Goal: Book appointment/travel/reservation

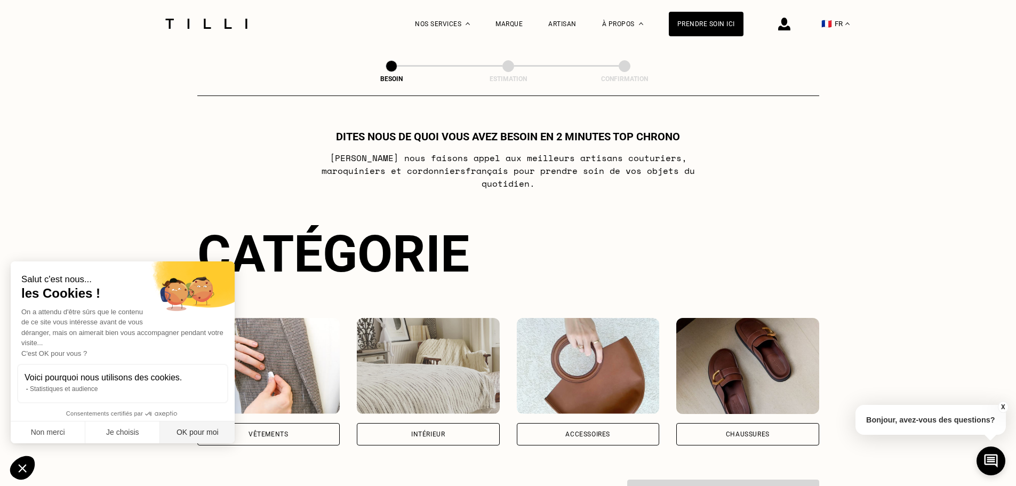
click at [199, 427] on button "OK pour moi" at bounding box center [197, 432] width 75 height 22
checkbox input "true"
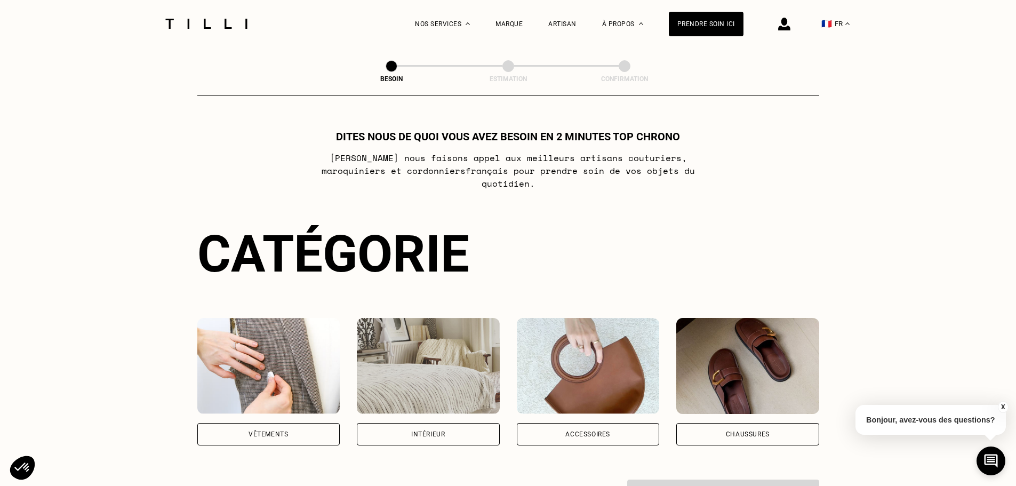
click at [273, 431] on div "Vêtements" at bounding box center [268, 434] width 39 height 6
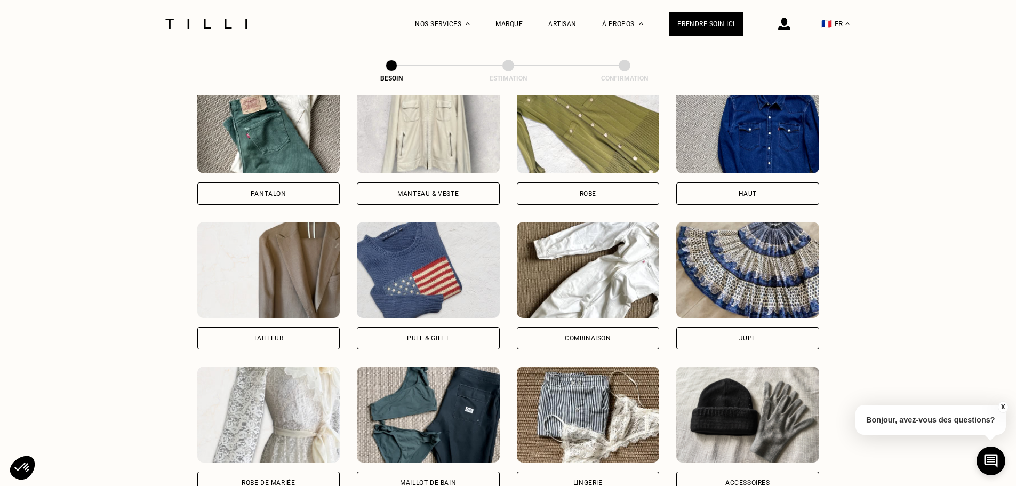
scroll to position [562, 0]
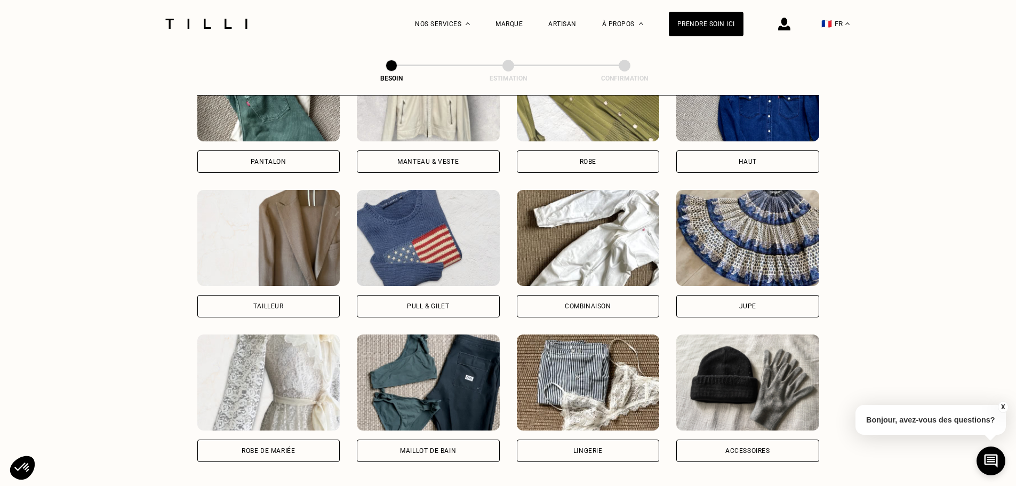
click at [280, 295] on div "Tailleur" at bounding box center [268, 306] width 143 height 22
select select "FR"
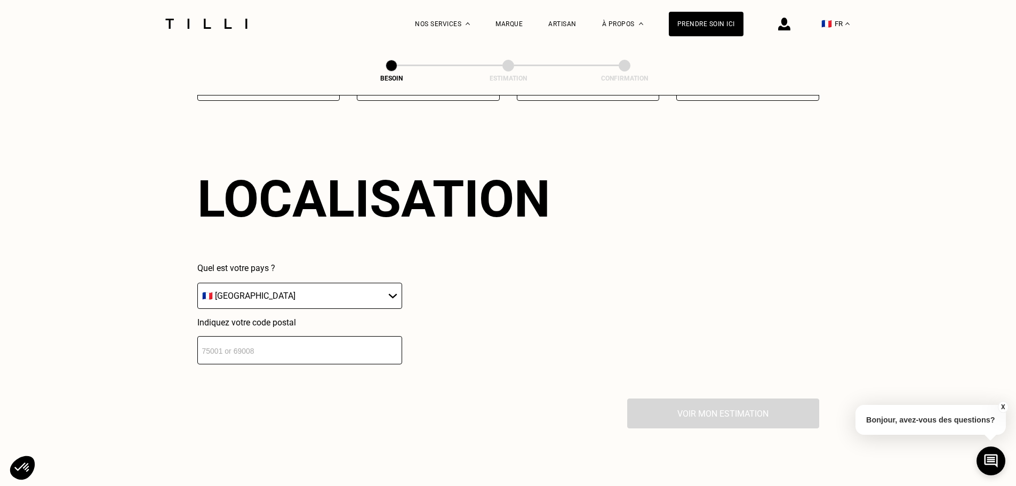
scroll to position [929, 0]
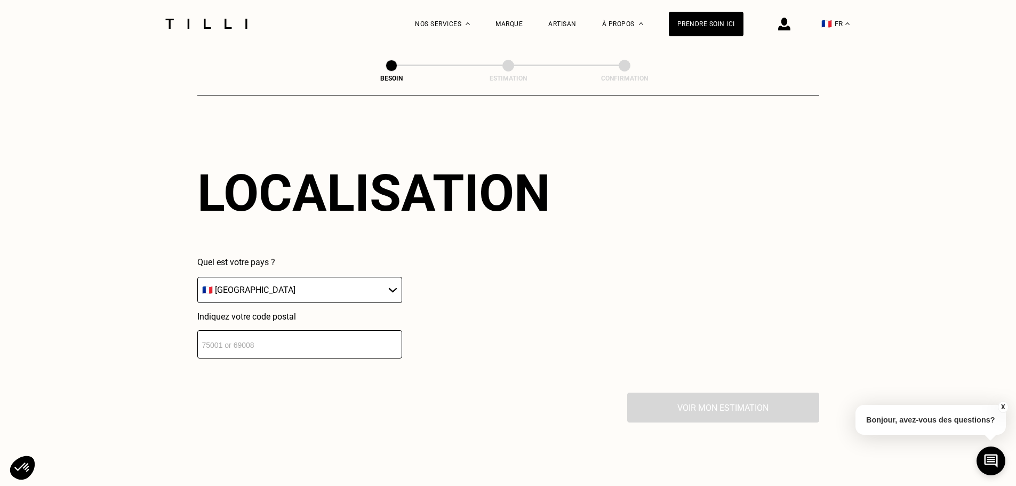
click at [292, 340] on input "number" at bounding box center [299, 344] width 205 height 28
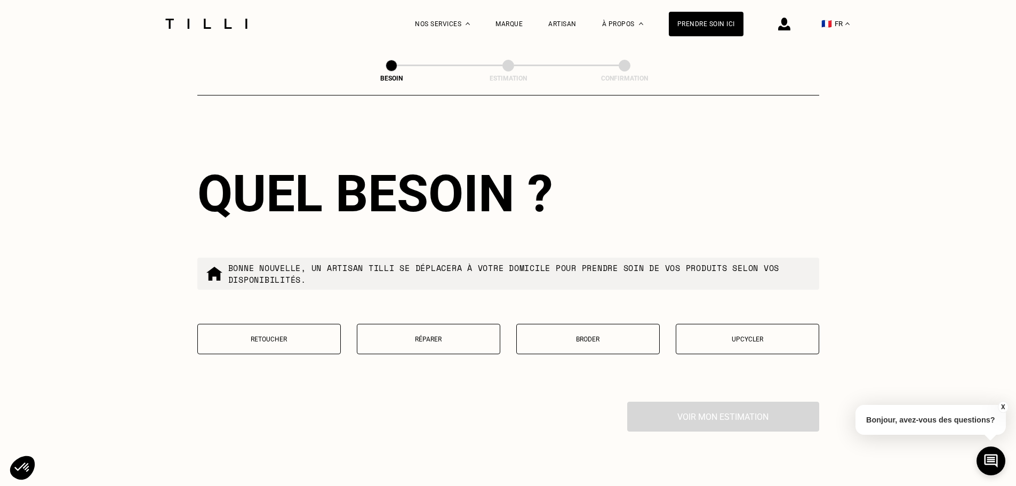
scroll to position [1194, 0]
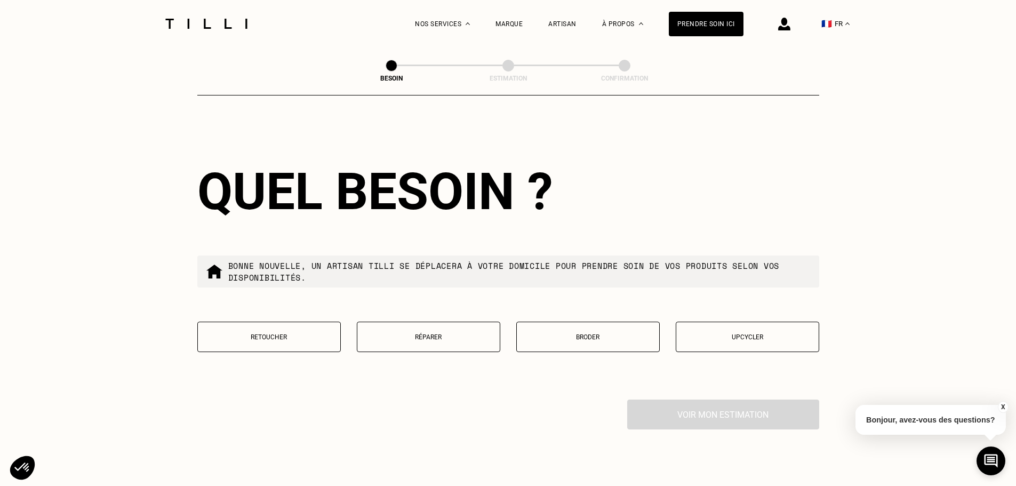
type input "78700"
click at [465, 322] on button "Réparer" at bounding box center [428, 337] width 143 height 30
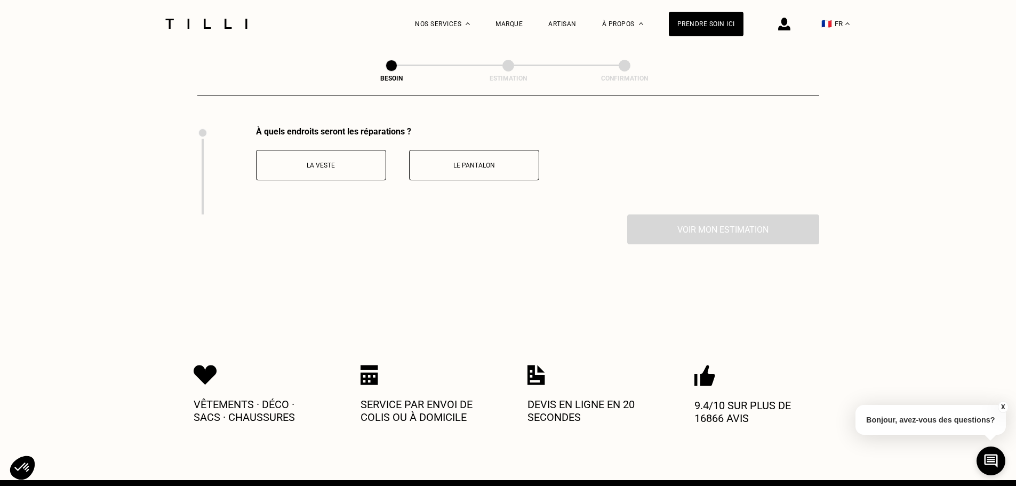
scroll to position [1468, 0]
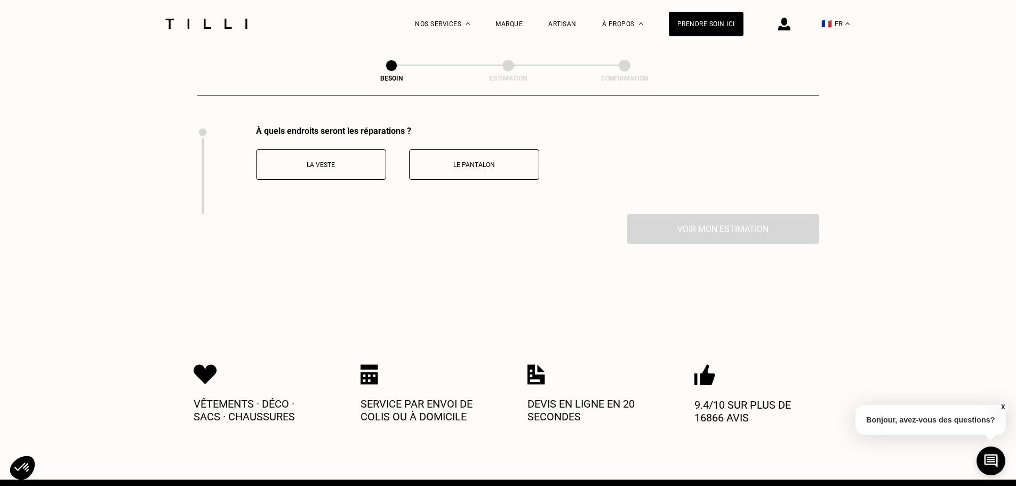
click at [457, 154] on button "Le pantalon" at bounding box center [474, 164] width 130 height 30
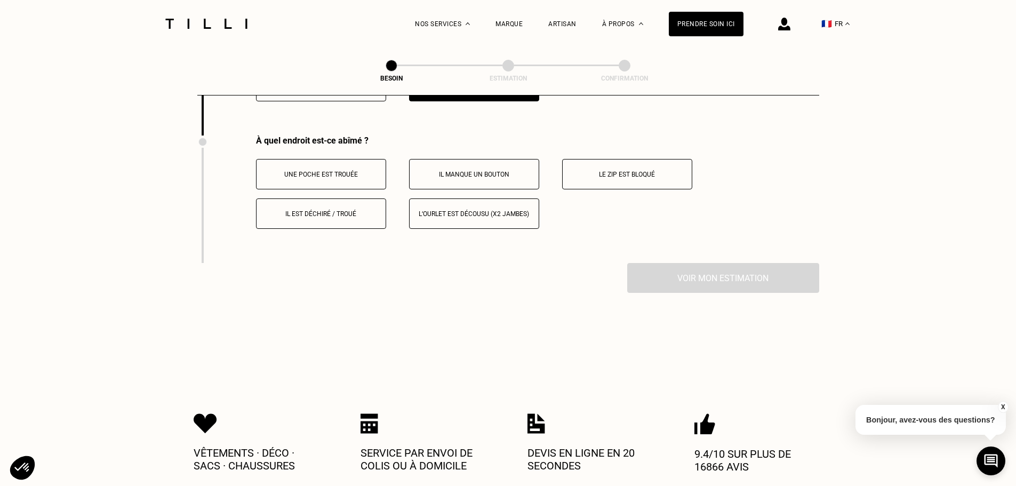
scroll to position [1556, 0]
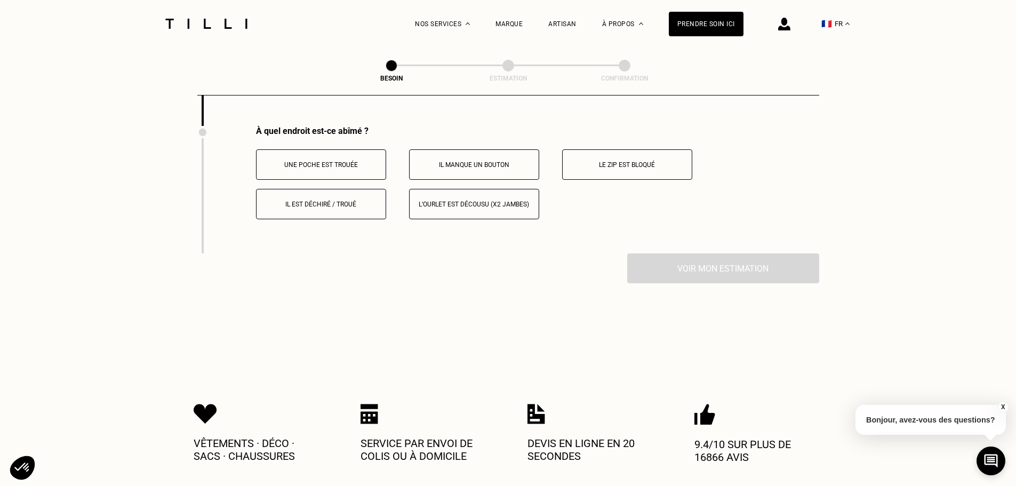
click at [342, 201] on p "Il est déchiré / troué" at bounding box center [321, 204] width 118 height 7
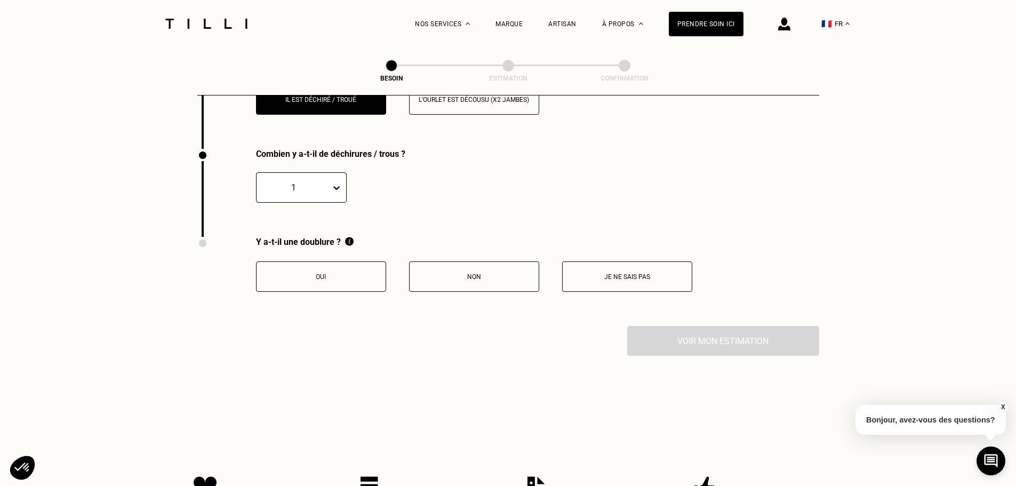
scroll to position [1683, 0]
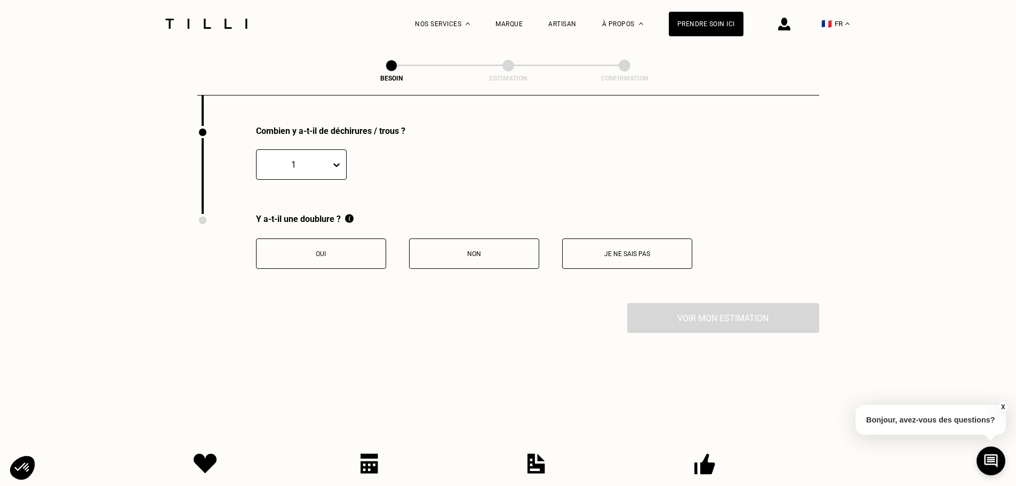
click at [339, 162] on icon at bounding box center [336, 164] width 11 height 11
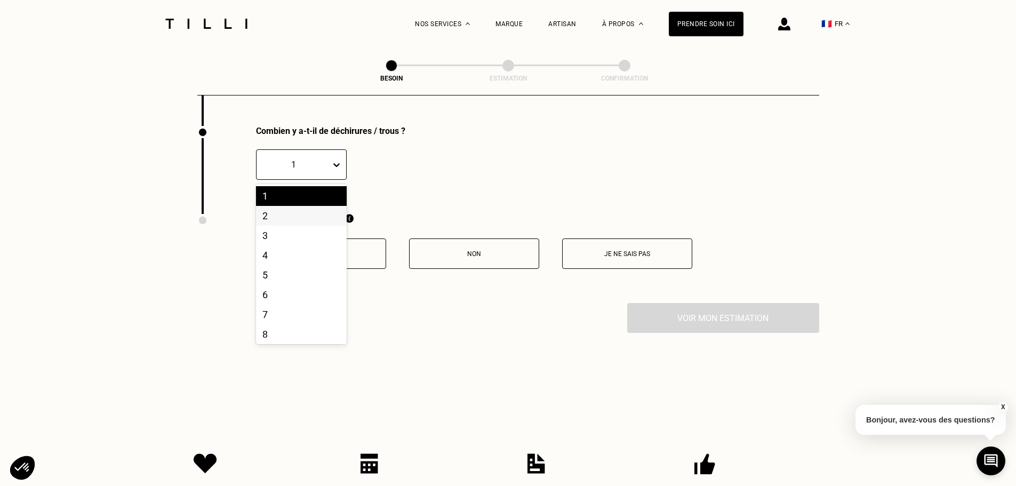
click at [314, 206] on div "2" at bounding box center [301, 216] width 91 height 20
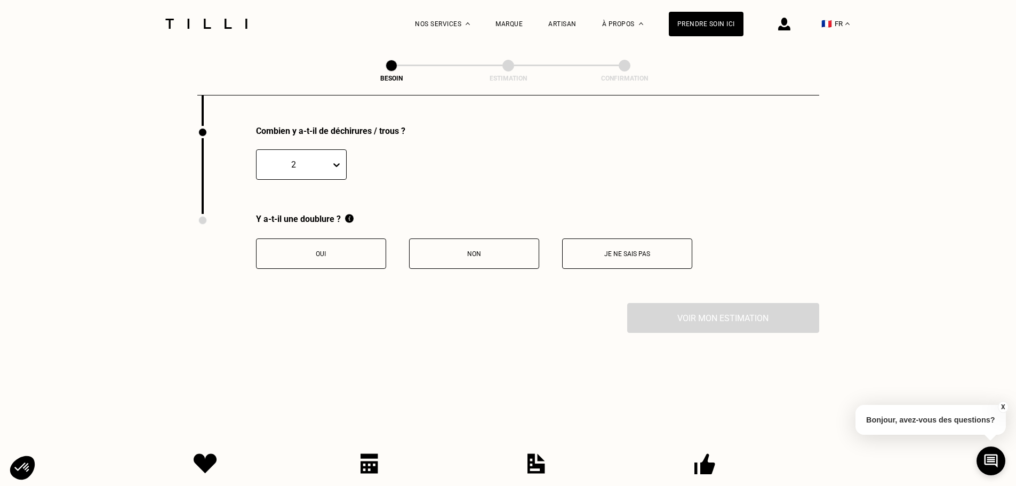
click at [598, 239] on button "Je ne sais pas" at bounding box center [627, 253] width 130 height 30
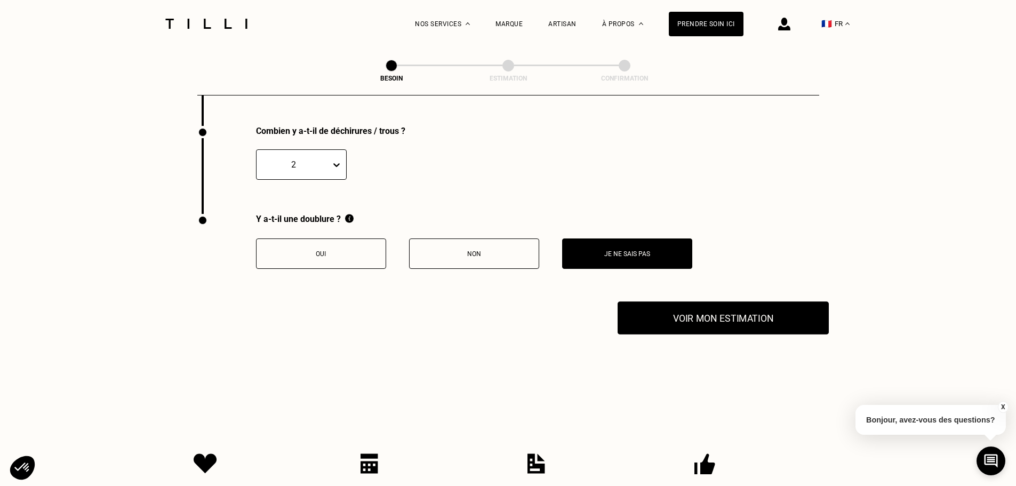
click at [653, 307] on button "Voir mon estimation" at bounding box center [723, 317] width 211 height 33
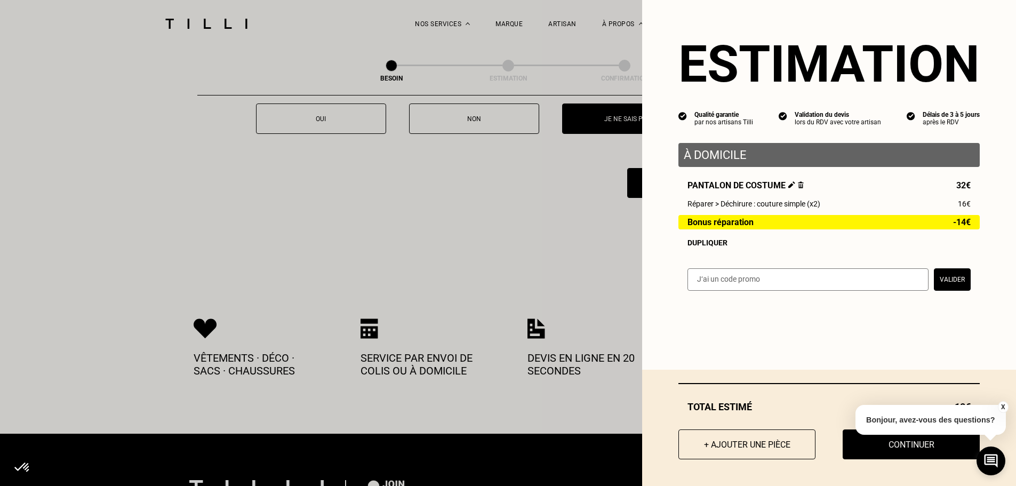
scroll to position [1843, 0]
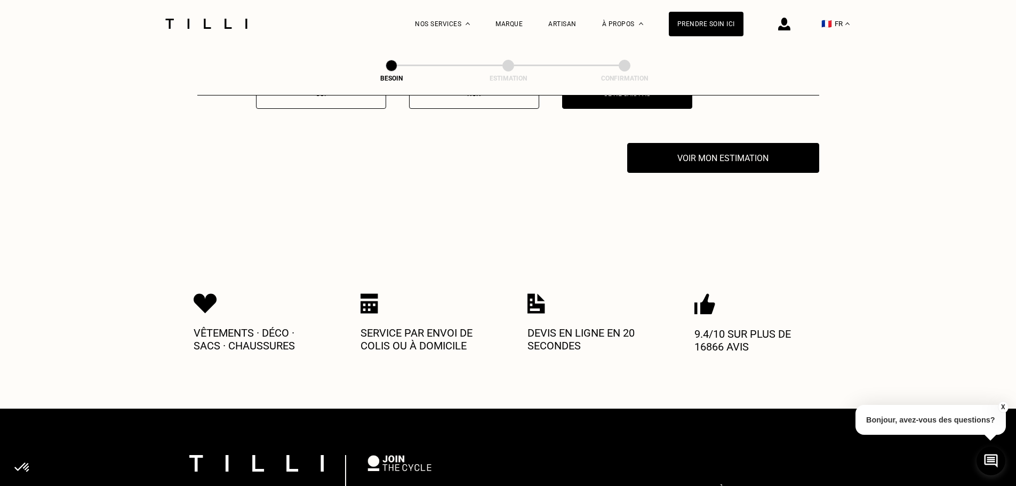
click at [1001, 406] on button "X" at bounding box center [1002, 407] width 11 height 12
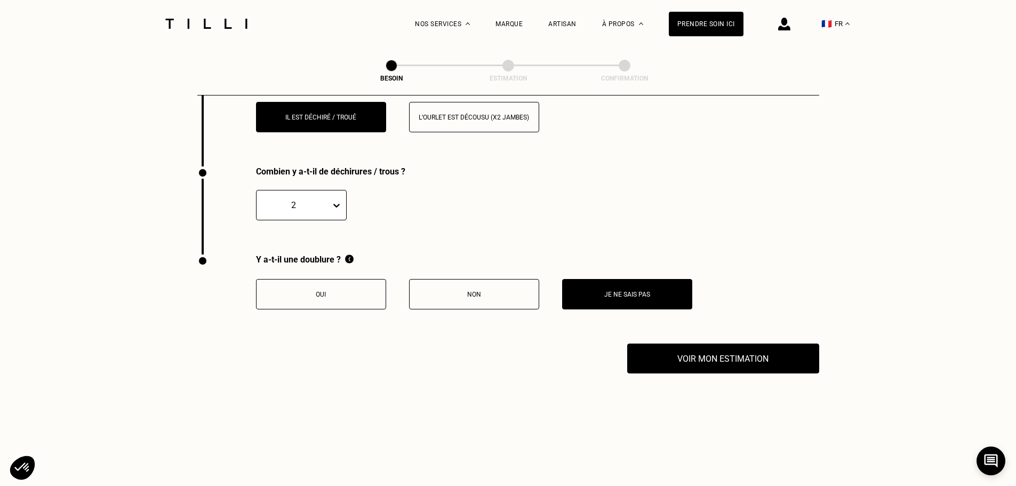
scroll to position [1577, 0]
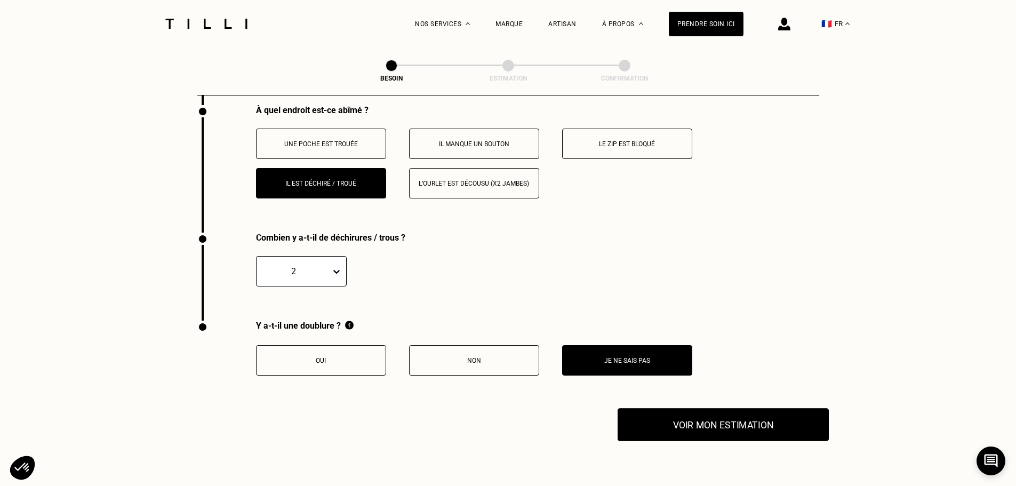
click at [730, 418] on button "Voir mon estimation" at bounding box center [723, 424] width 211 height 33
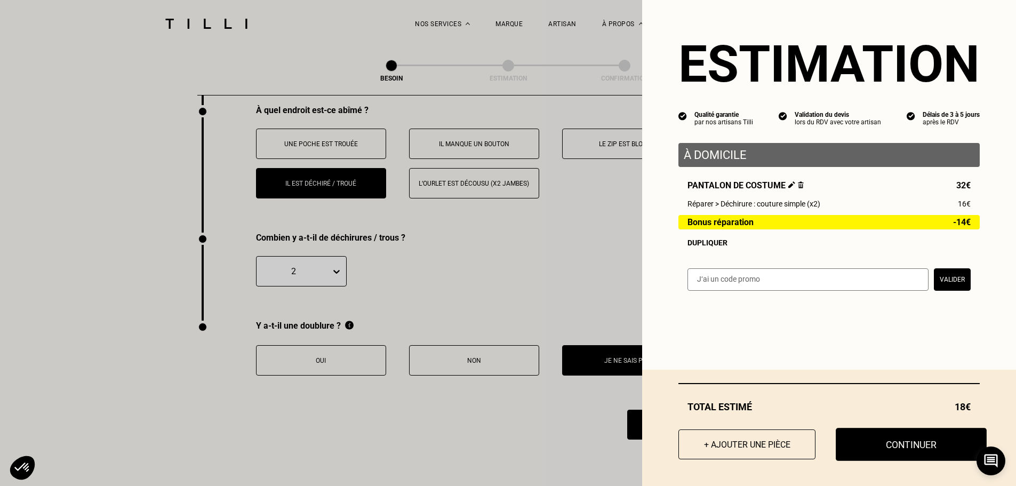
click at [883, 449] on button "Continuer" at bounding box center [911, 444] width 151 height 33
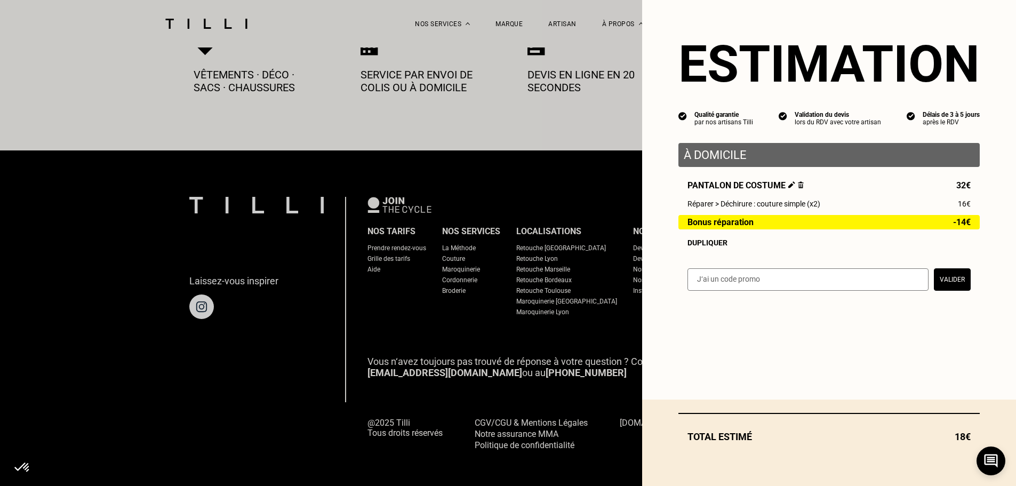
select select "FR"
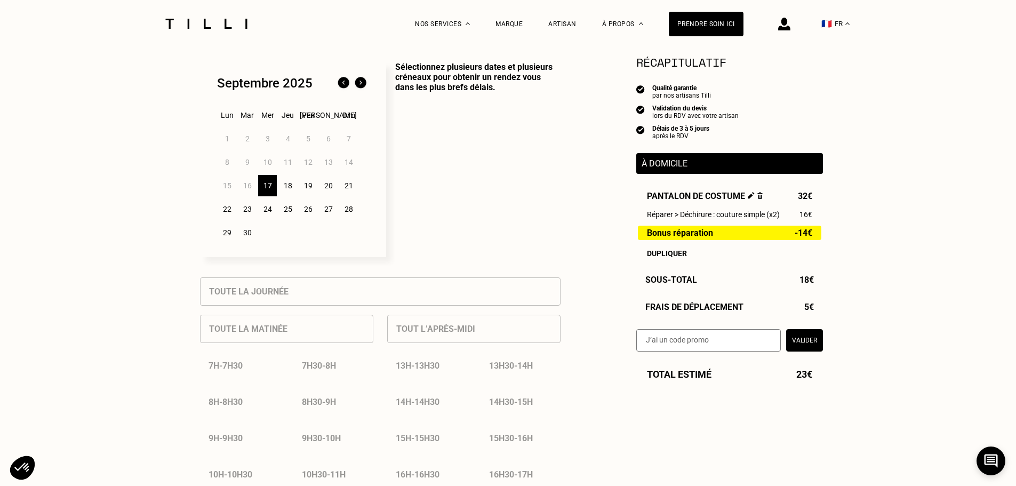
scroll to position [267, 0]
click at [306, 189] on div "19" at bounding box center [308, 184] width 19 height 21
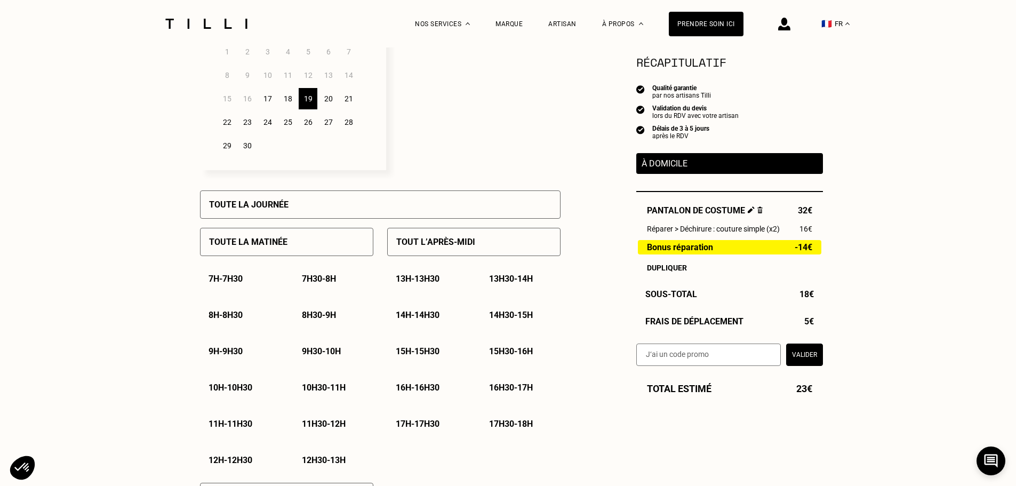
scroll to position [373, 0]
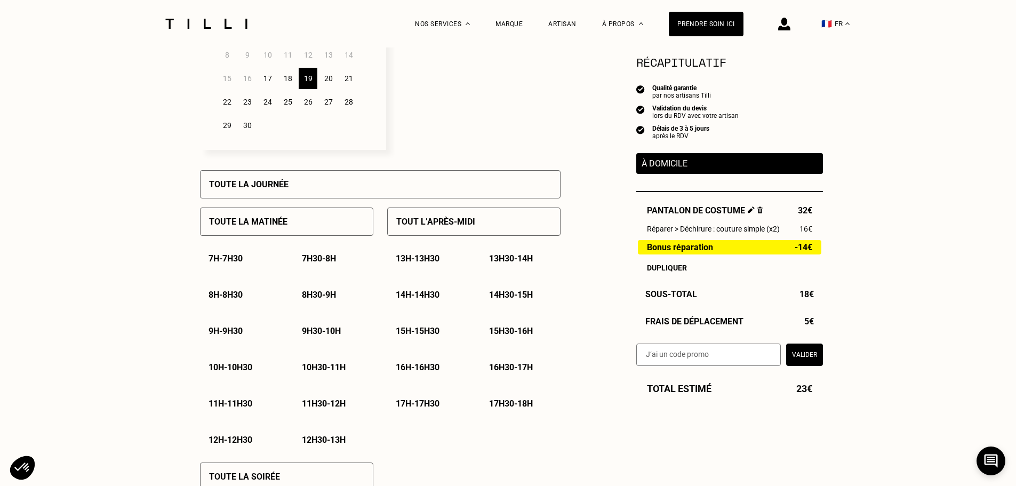
click at [296, 224] on div "Toute la matinée" at bounding box center [286, 221] width 173 height 28
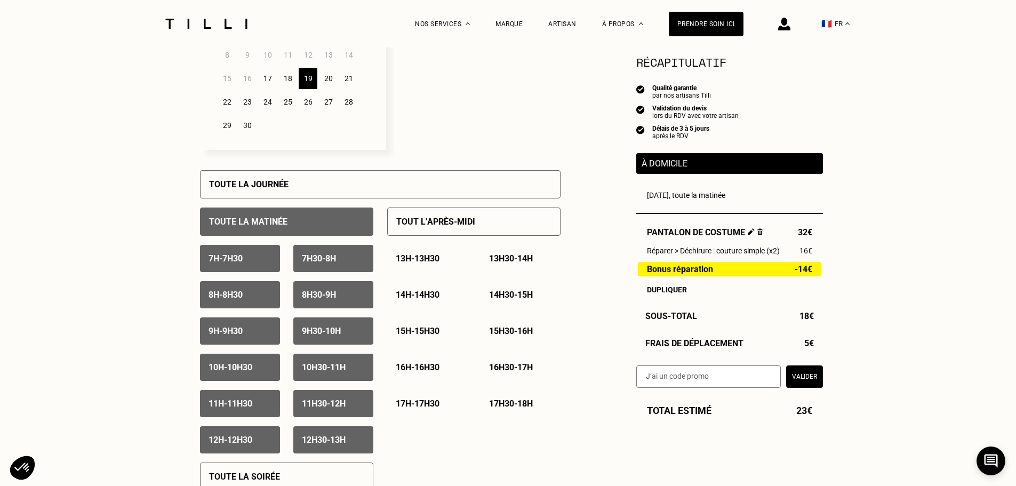
click at [253, 269] on div "7h - 7h30" at bounding box center [240, 258] width 80 height 27
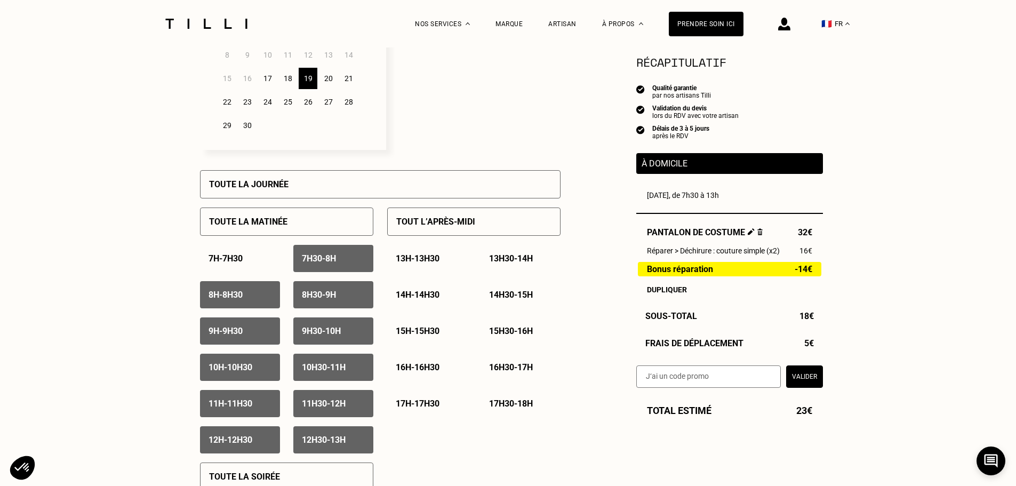
click at [335, 267] on div "7h30 - 8h" at bounding box center [333, 258] width 80 height 27
click at [261, 296] on div "8h - 8h30" at bounding box center [240, 294] width 80 height 27
click at [330, 298] on p "8h30 - 9h" at bounding box center [319, 295] width 34 height 10
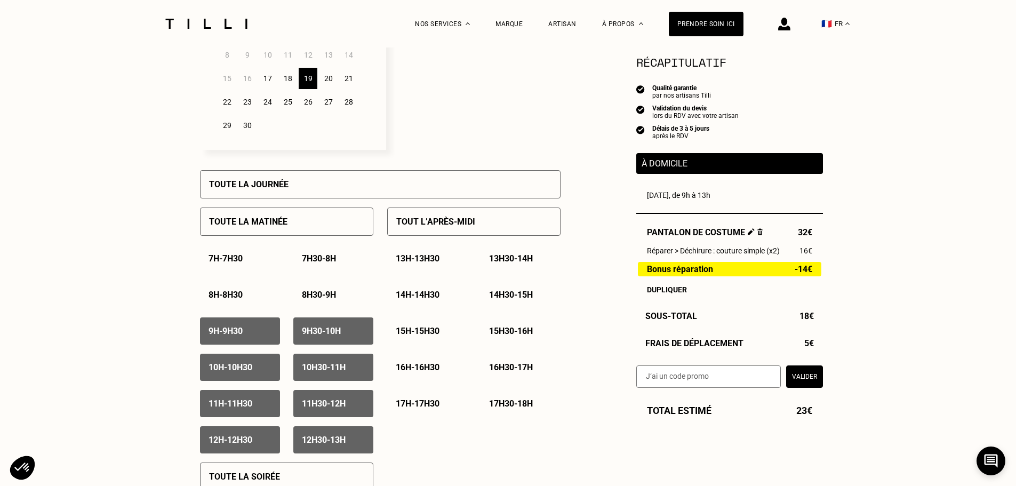
click at [230, 336] on p "9h - 9h30" at bounding box center [226, 331] width 34 height 10
click at [323, 438] on p "12h30 - 13h" at bounding box center [324, 440] width 44 height 10
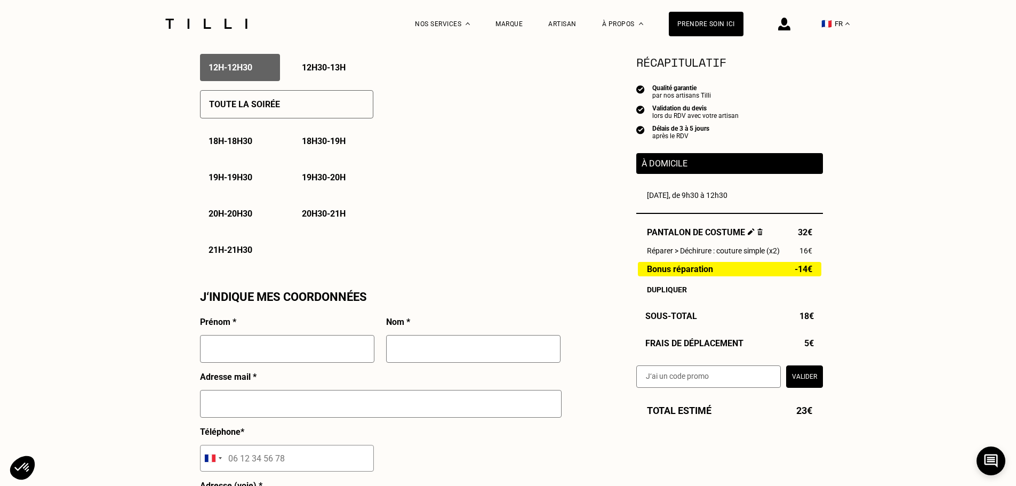
scroll to position [800, 0]
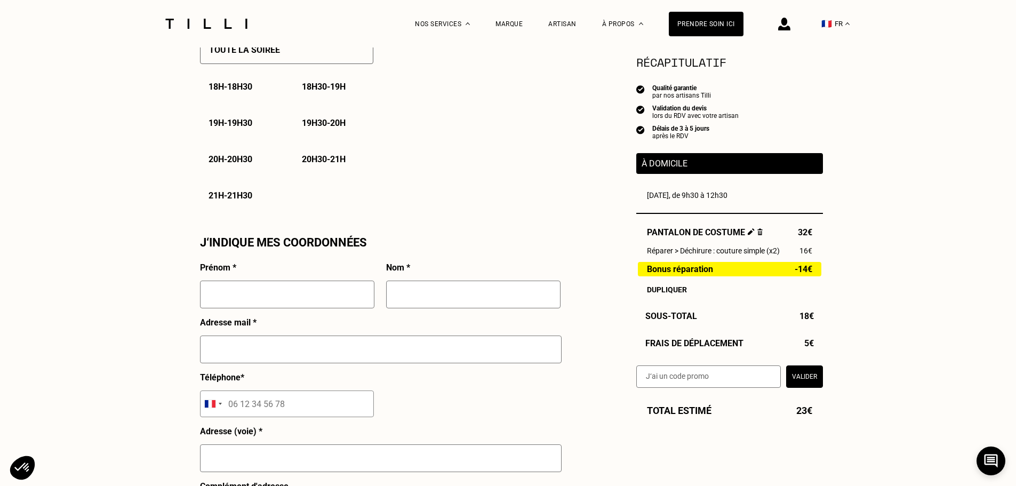
click at [249, 294] on input "text" at bounding box center [287, 295] width 174 height 28
type input "[PERSON_NAME]"
click at [449, 295] on input "text" at bounding box center [473, 295] width 174 height 28
type input "Réty"
type input "[PERSON_NAME][EMAIL_ADDRESS][DOMAIN_NAME]"
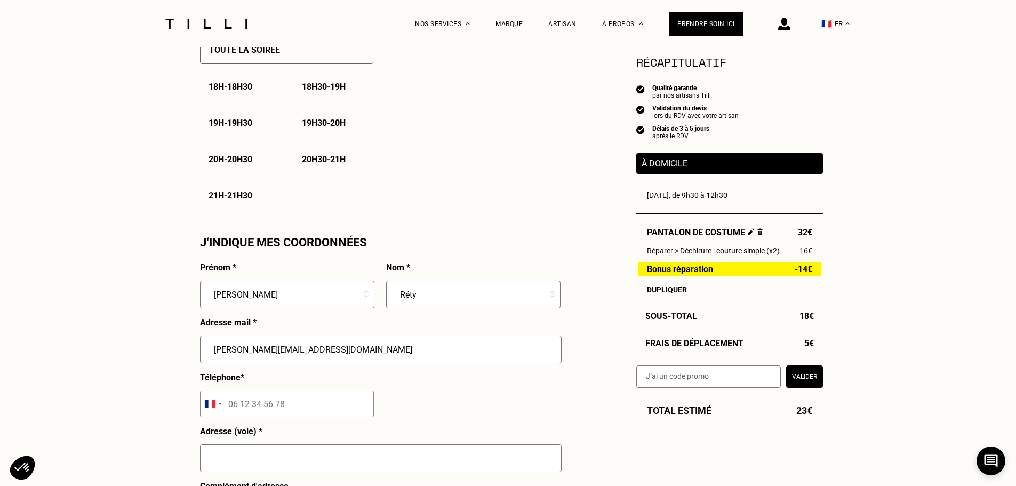
click at [285, 407] on input "tel" at bounding box center [287, 403] width 174 height 27
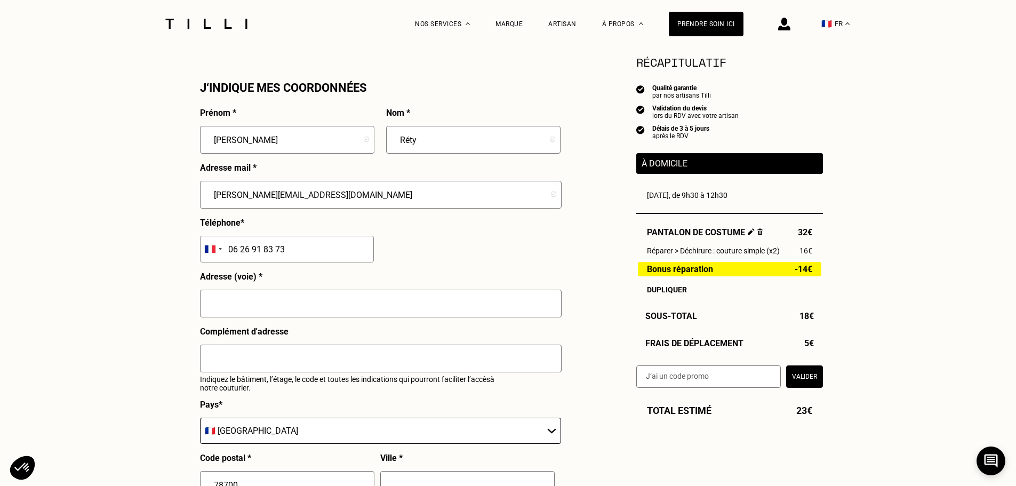
scroll to position [960, 0]
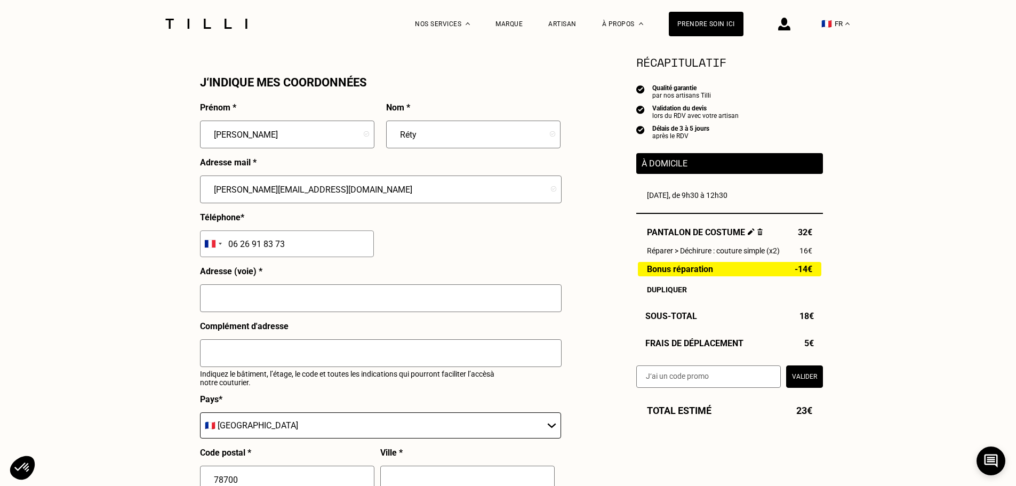
type input "06 26 91 83 73"
click at [217, 299] on input "text" at bounding box center [381, 298] width 362 height 28
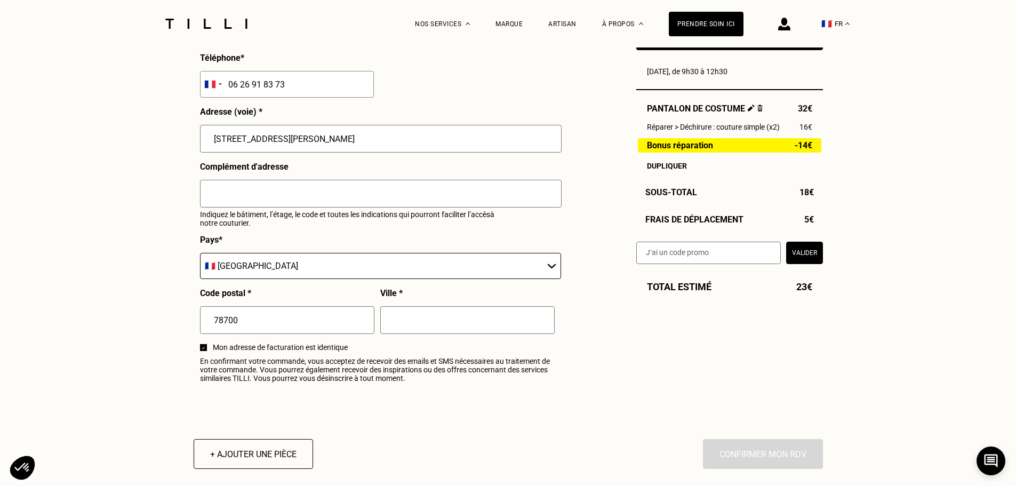
scroll to position [1120, 0]
type input "[STREET_ADDRESS][PERSON_NAME]"
click at [409, 315] on input "text" at bounding box center [467, 320] width 174 height 28
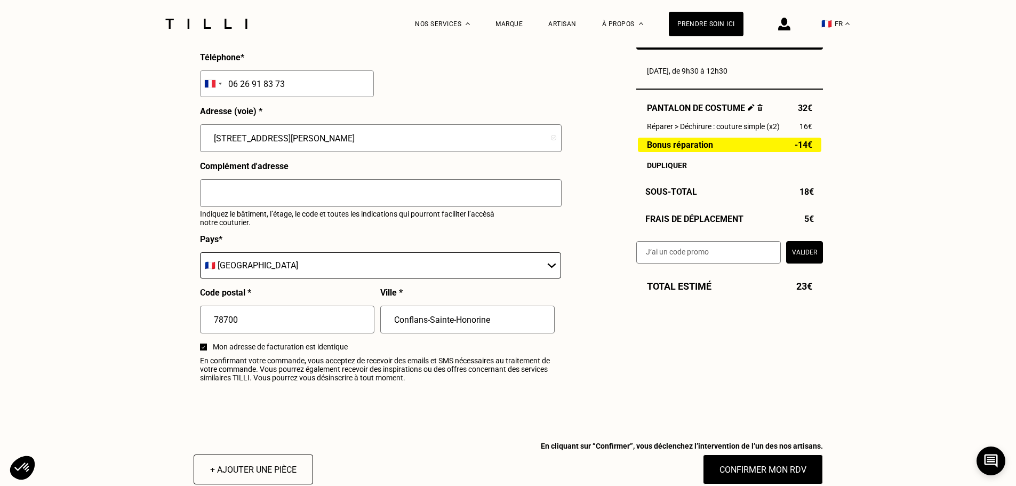
type input "Conflans-Sainte-Honorine"
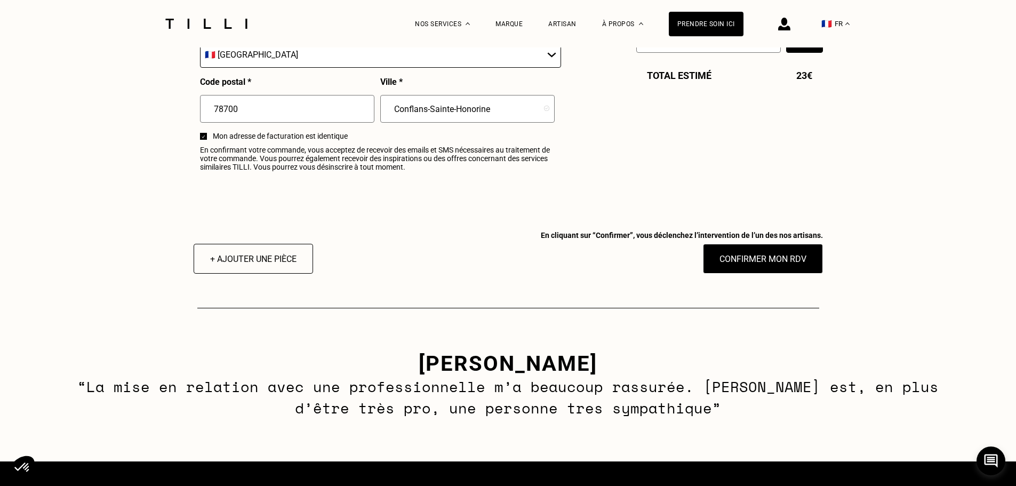
scroll to position [1333, 0]
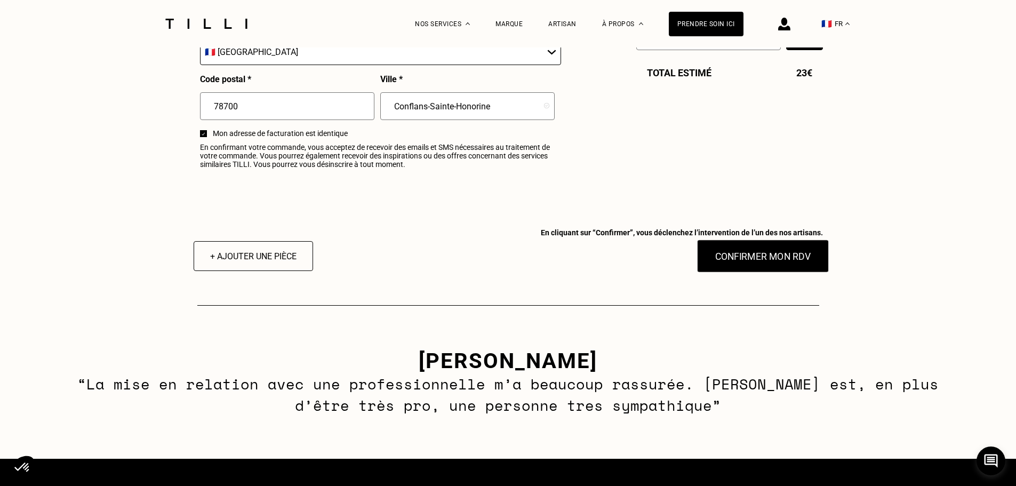
click at [757, 268] on button "Confirmer mon RDV" at bounding box center [763, 255] width 132 height 33
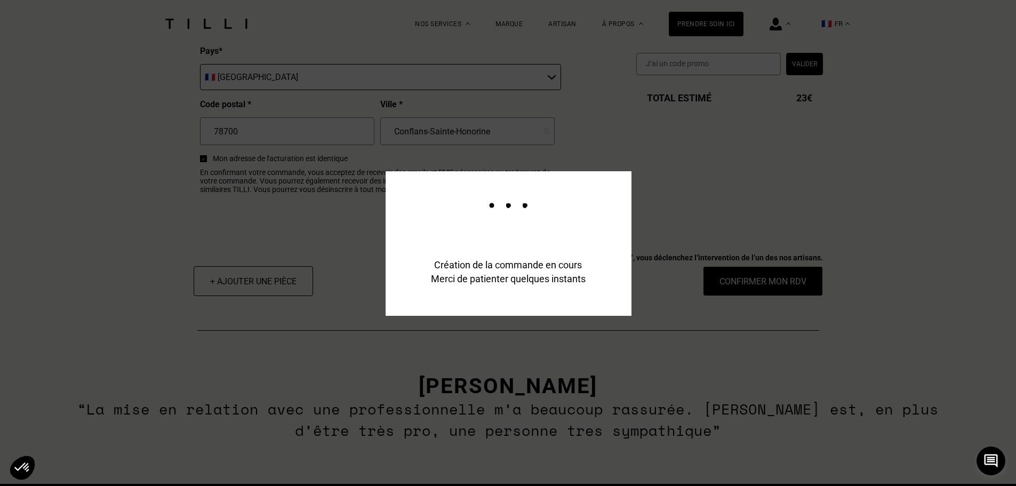
scroll to position [1360, 0]
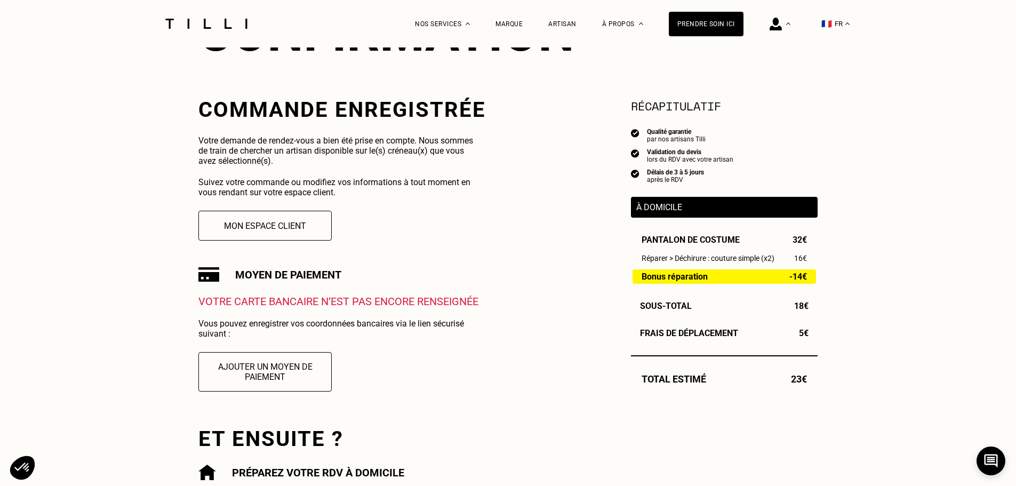
scroll to position [160, 0]
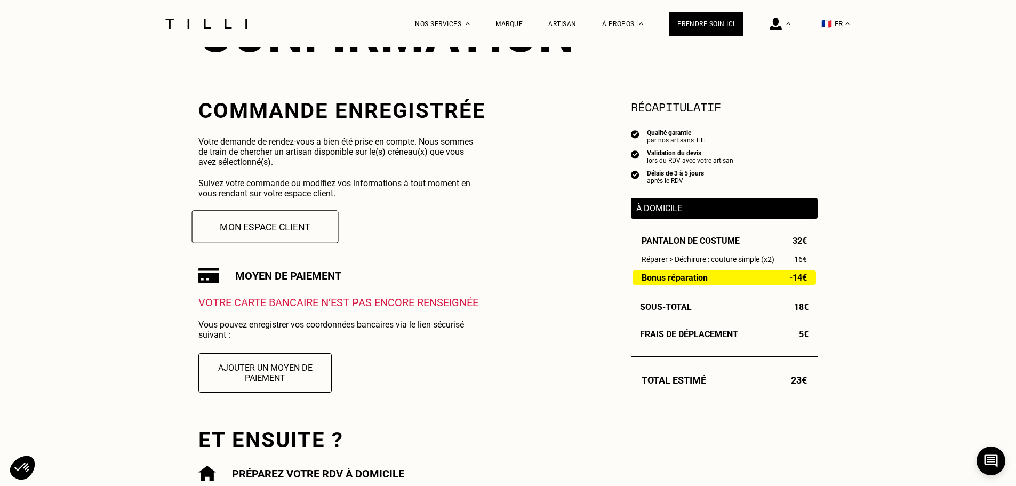
click at [279, 233] on button "Mon espace client" at bounding box center [265, 226] width 147 height 33
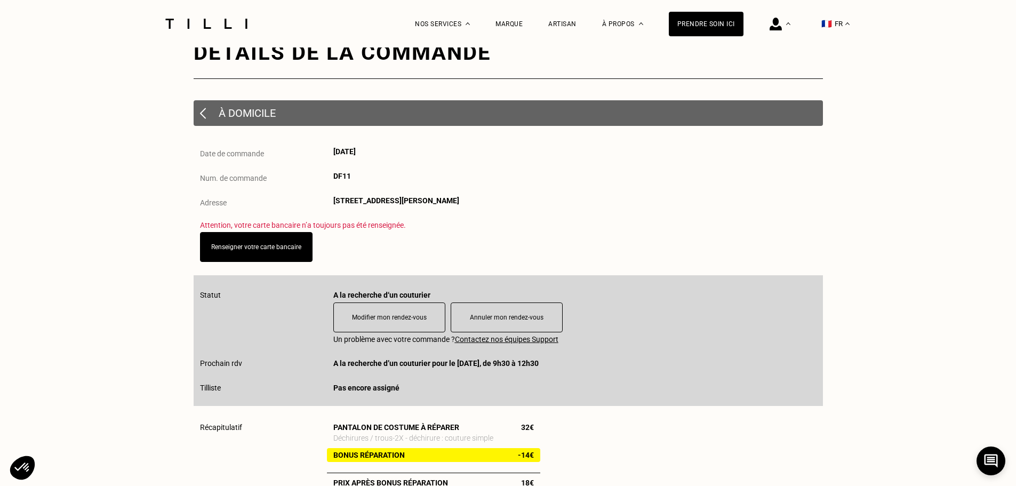
scroll to position [160, 0]
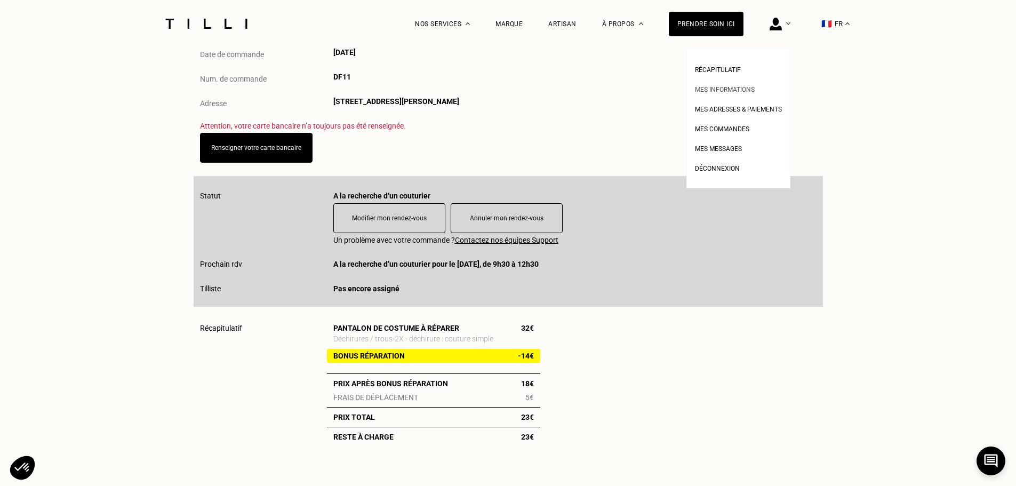
click at [730, 87] on span "Mes informations" at bounding box center [725, 89] width 60 height 7
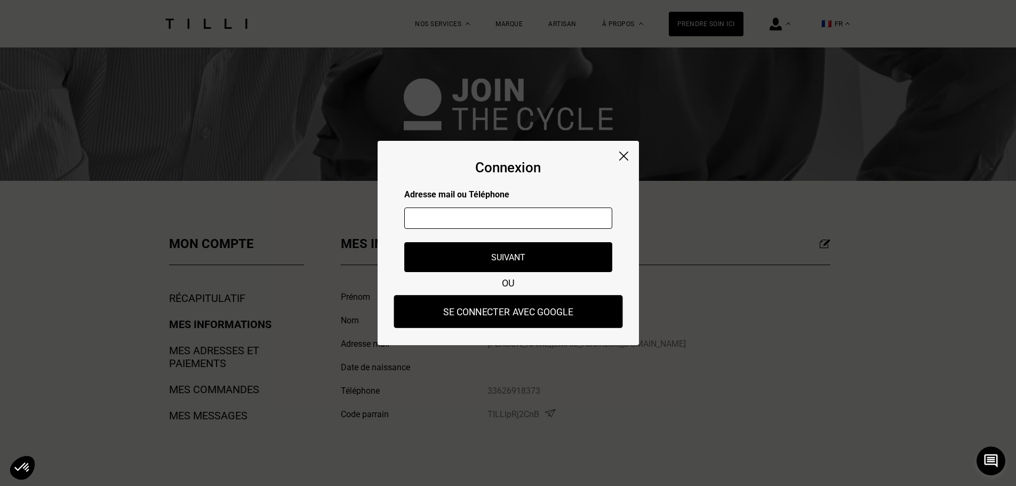
click at [490, 313] on button "Se connecter avec Google" at bounding box center [508, 311] width 229 height 33
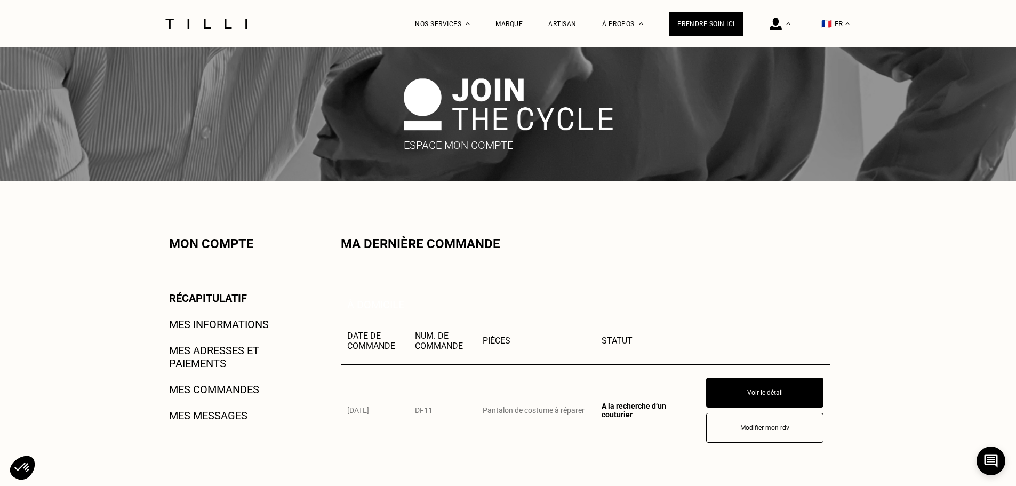
click at [202, 329] on link "Mes informations" at bounding box center [219, 324] width 100 height 13
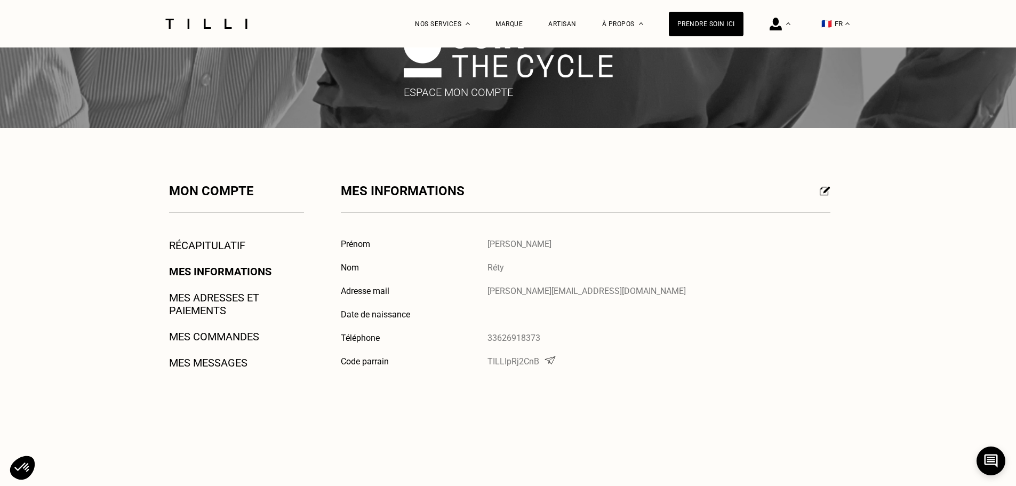
scroll to position [53, 0]
click at [203, 300] on link "Mes adresses et paiements" at bounding box center [236, 304] width 135 height 26
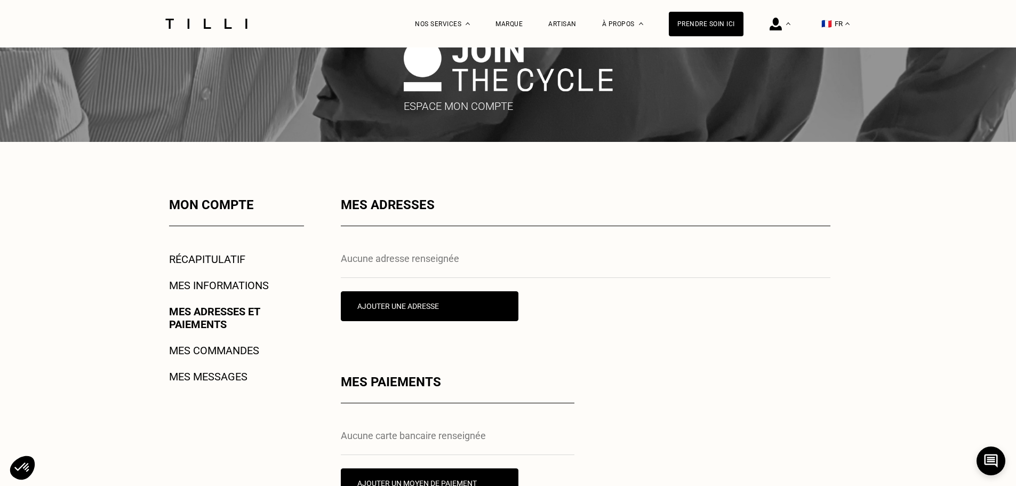
scroll to position [213, 0]
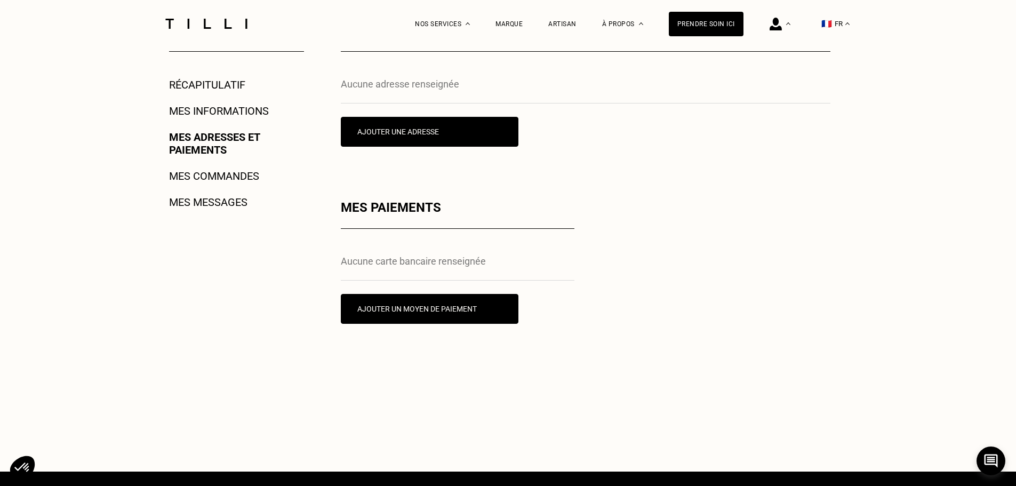
click at [237, 180] on link "Mes commandes" at bounding box center [214, 176] width 90 height 13
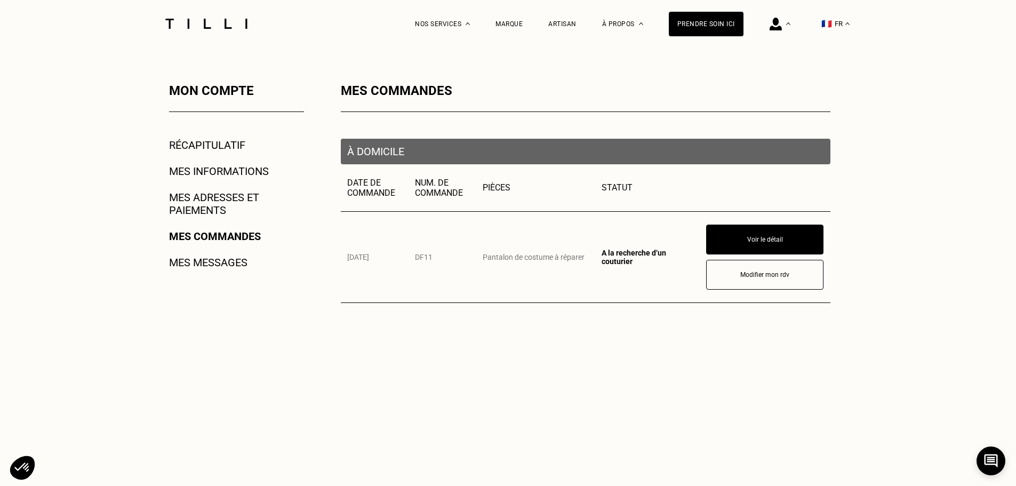
scroll to position [160, 0]
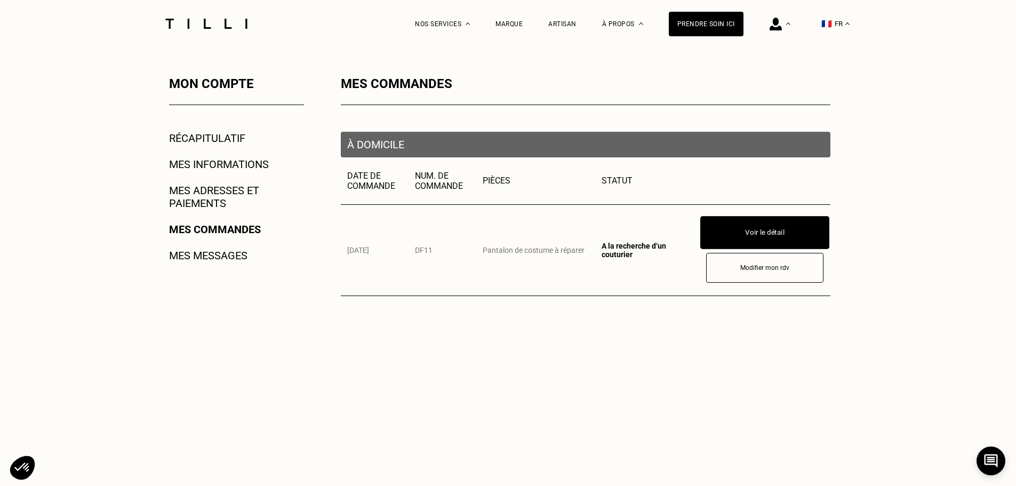
click at [745, 224] on button "Voir le détail" at bounding box center [764, 232] width 129 height 33
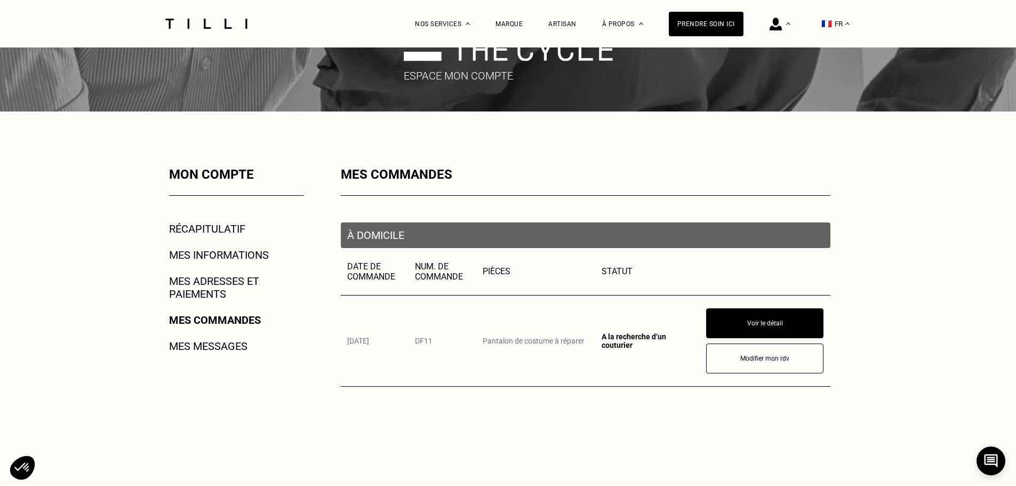
scroll to position [213, 0]
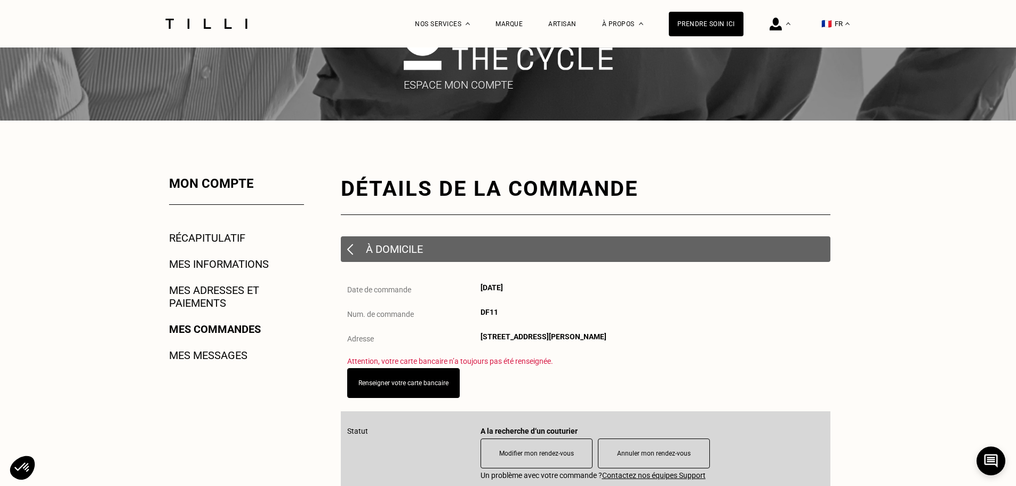
scroll to position [160, 0]
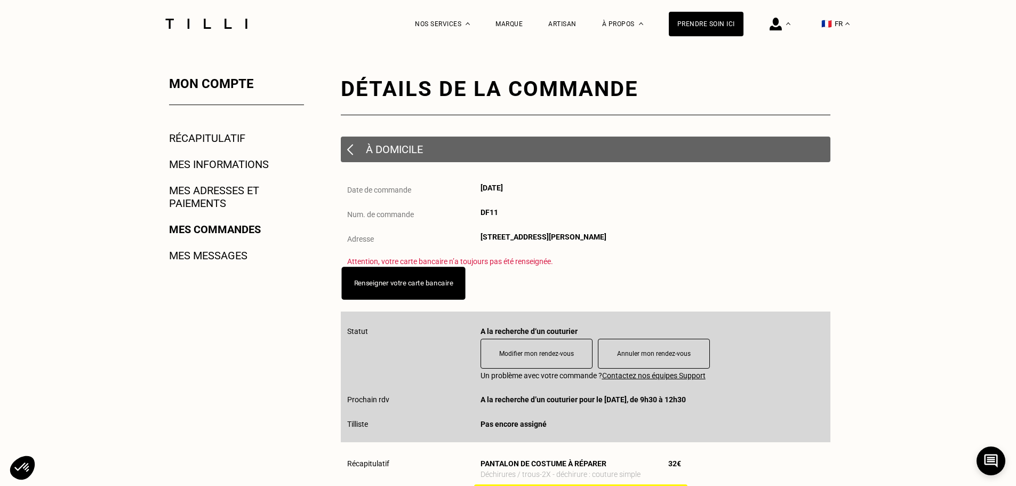
click at [398, 287] on link "Renseigner votre carte bancaire" at bounding box center [403, 283] width 99 height 8
